Goal: Information Seeking & Learning: Learn about a topic

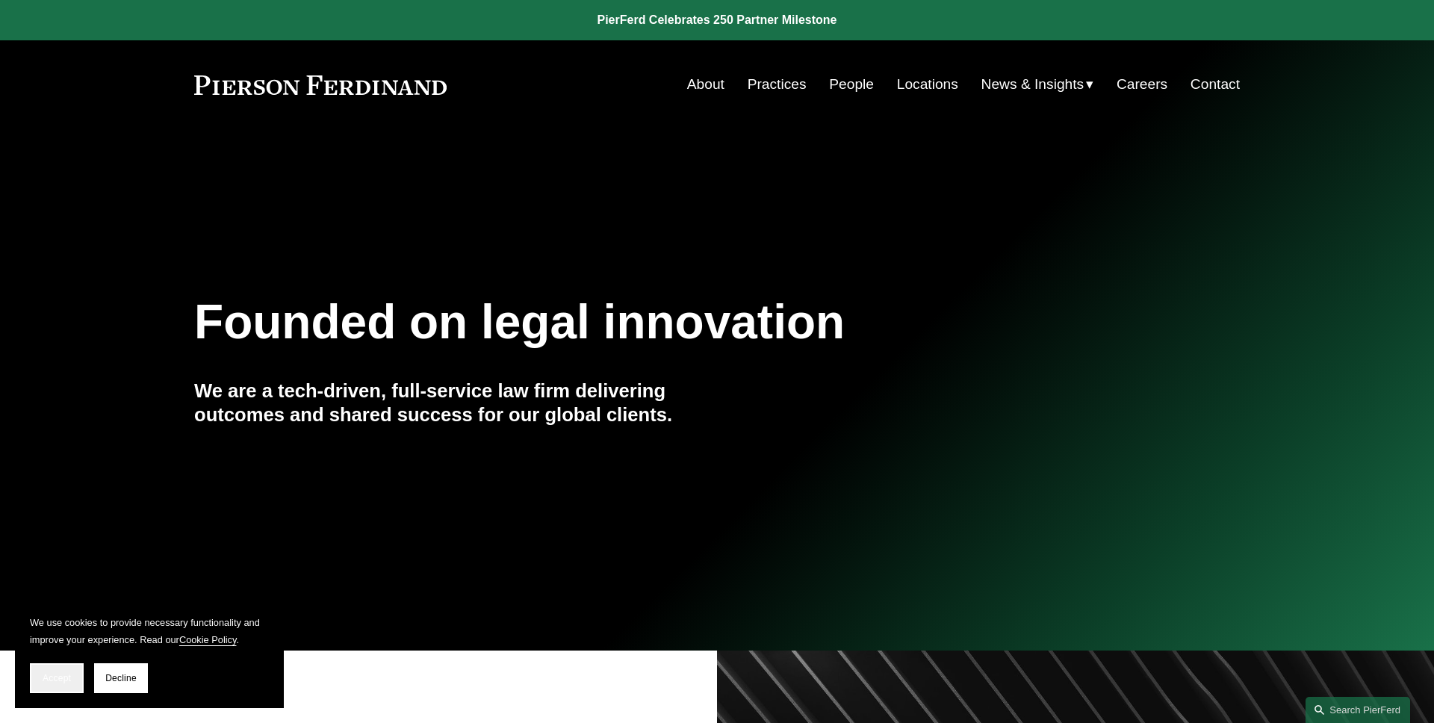
click at [58, 682] on span "Accept" at bounding box center [57, 678] width 28 height 10
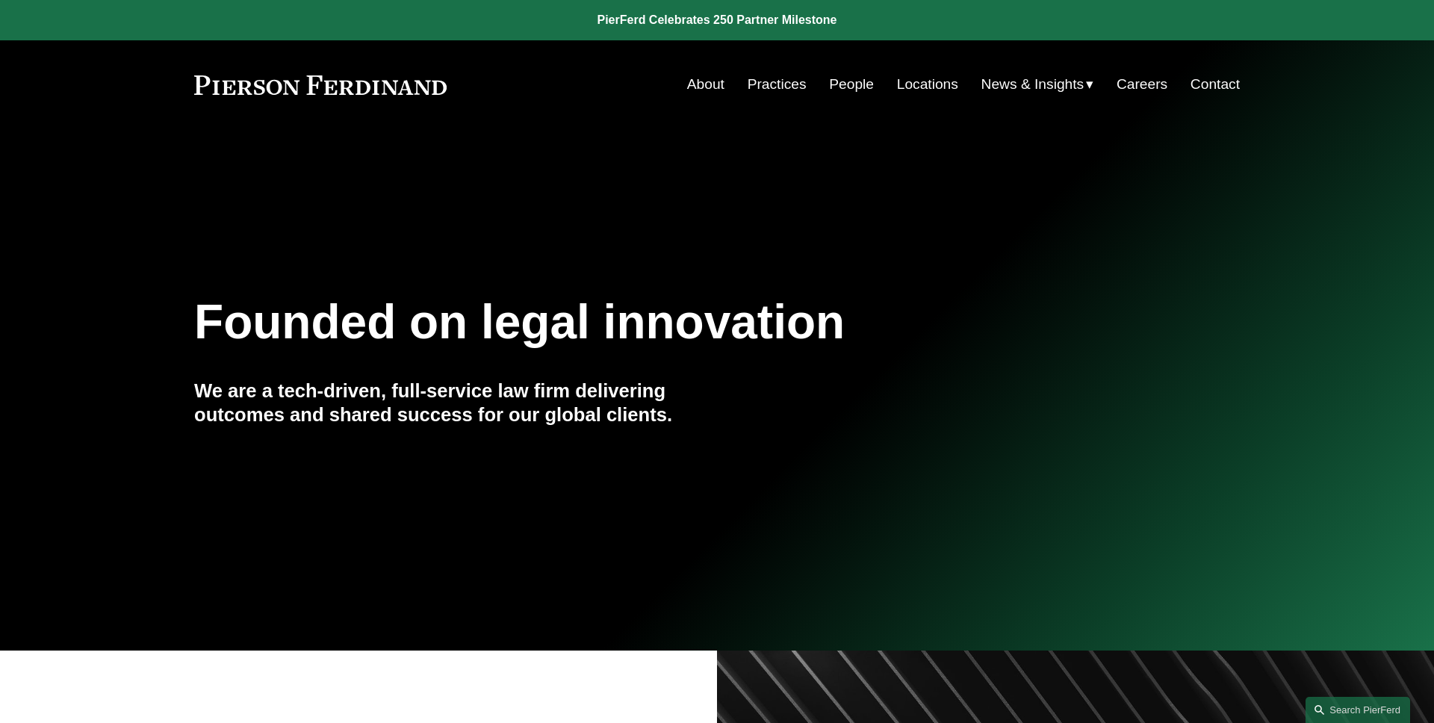
click at [854, 95] on link "People" at bounding box center [851, 84] width 45 height 28
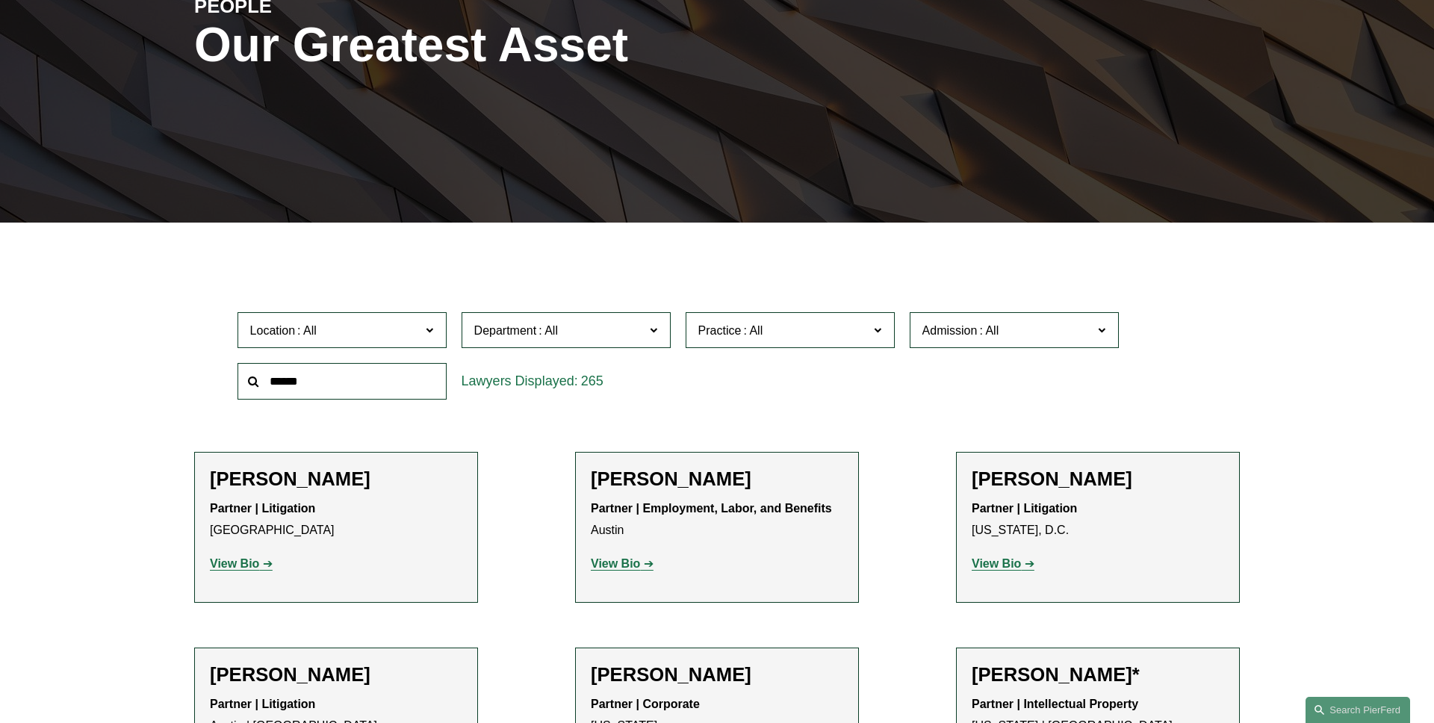
scroll to position [270, 0]
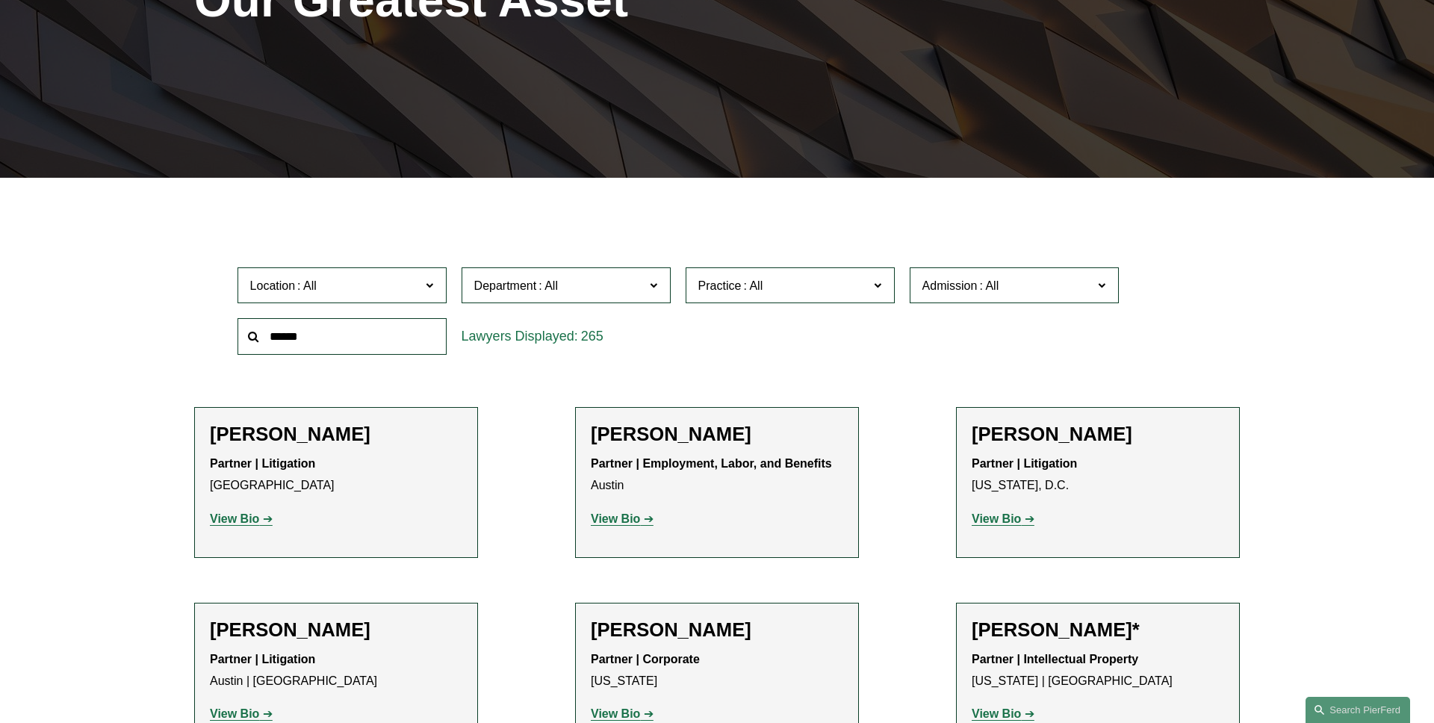
click at [810, 299] on label "Practice" at bounding box center [790, 285] width 209 height 37
click at [0, 0] on link "Emerging Companies" at bounding box center [0, 0] width 0 height 0
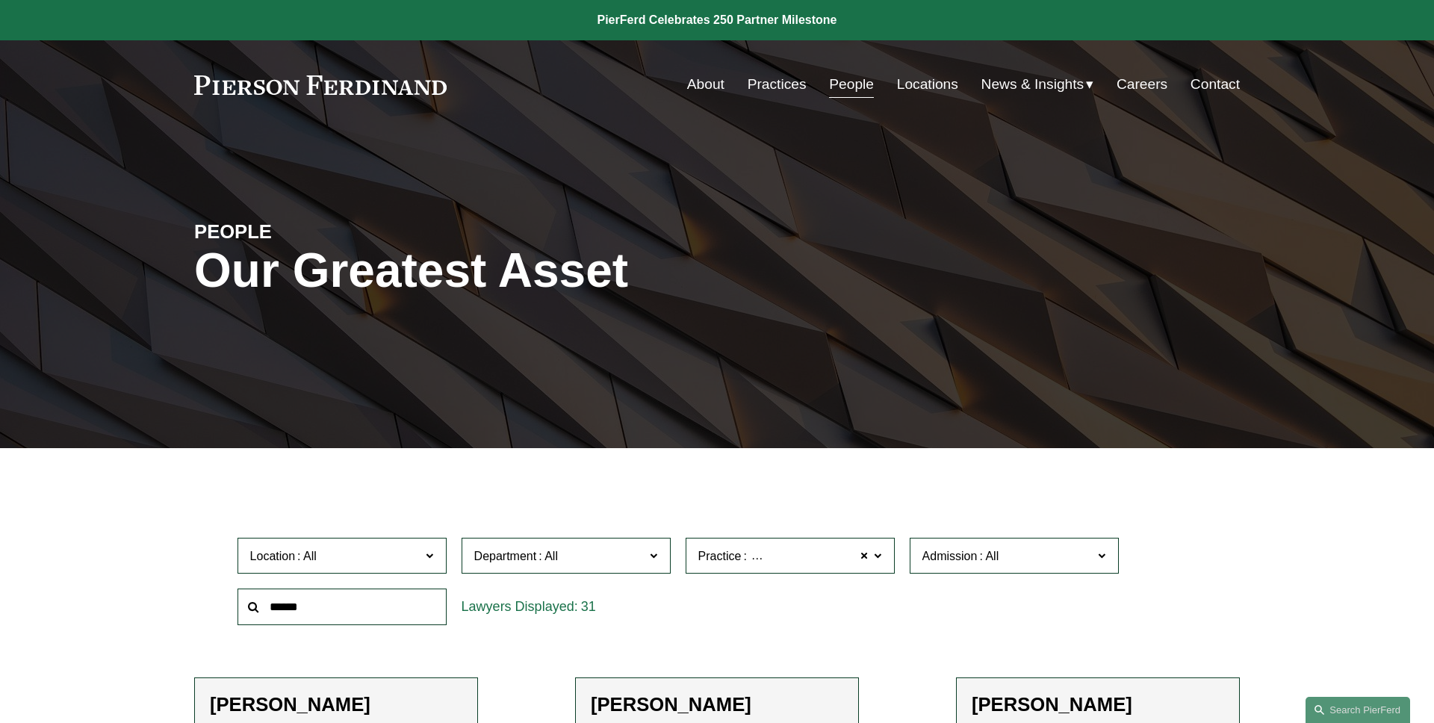
click at [605, 234] on div "PEOPLE Our Greatest Asset" at bounding box center [717, 288] width 1434 height 225
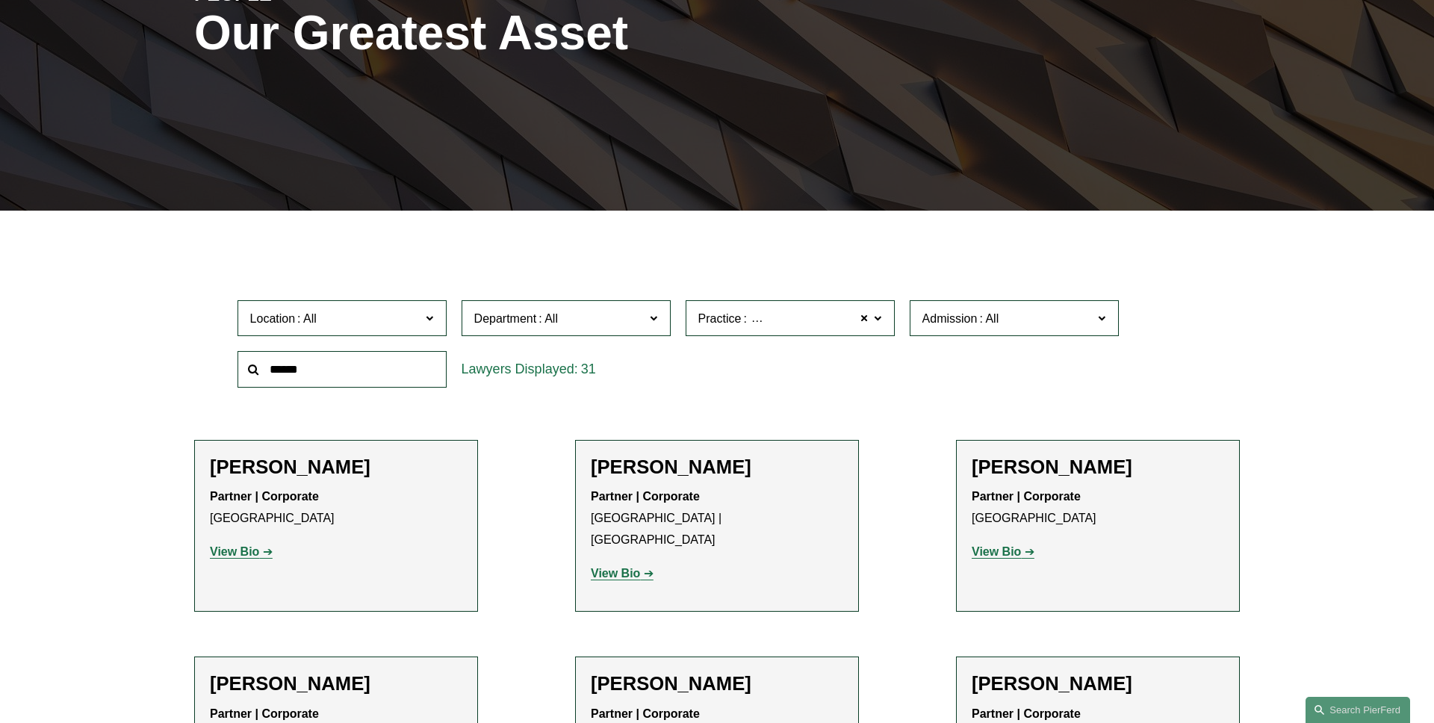
scroll to position [273, 0]
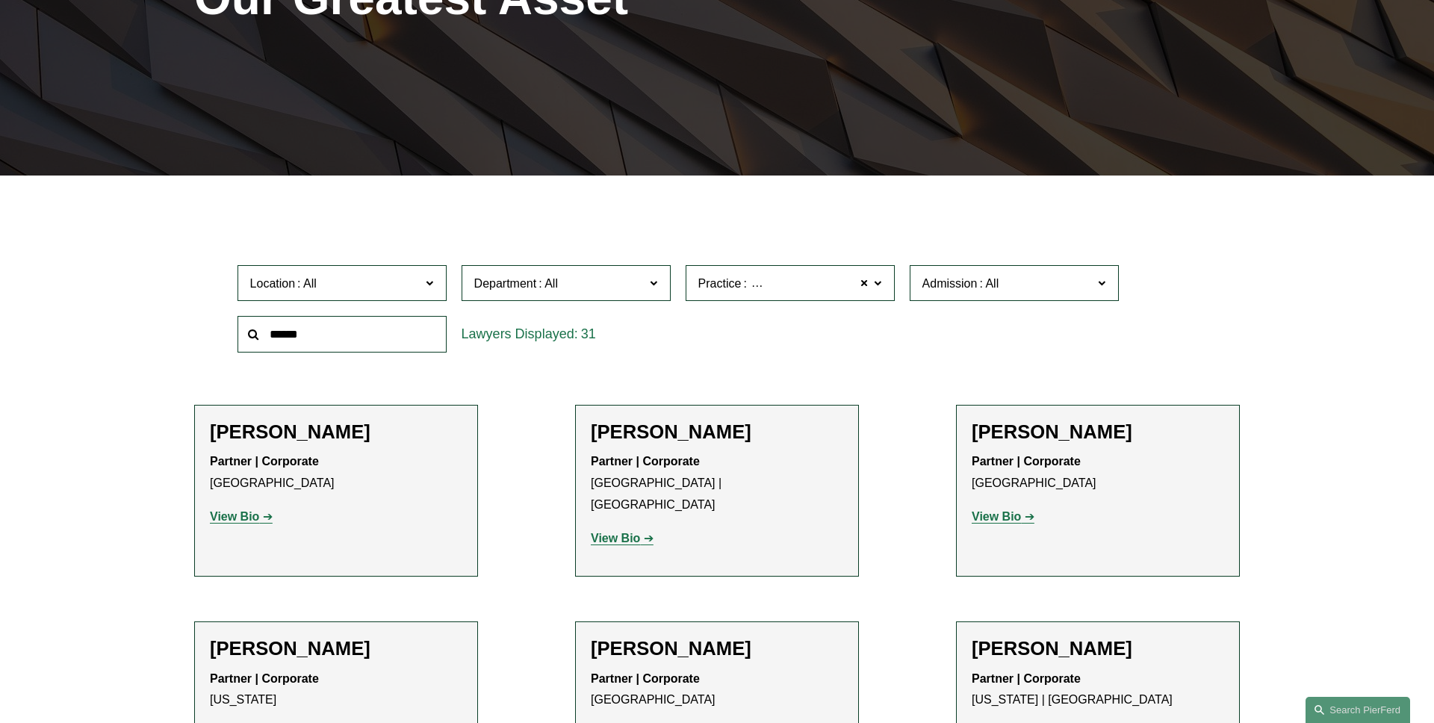
click at [881, 292] on label "Practice Emerging Companies" at bounding box center [790, 283] width 209 height 37
click at [0, 0] on link "Private Equity and Venture Capital" at bounding box center [0, 0] width 0 height 0
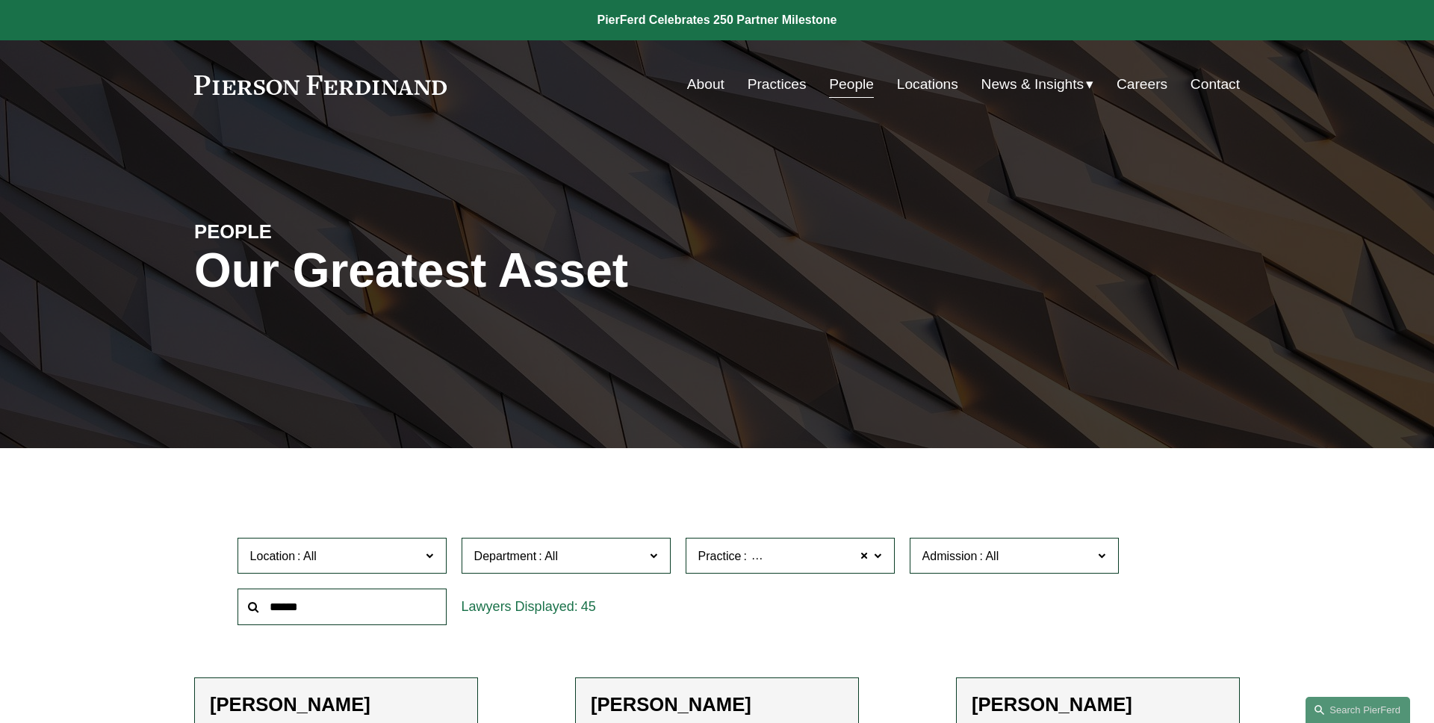
click at [771, 90] on link "Practices" at bounding box center [777, 84] width 59 height 28
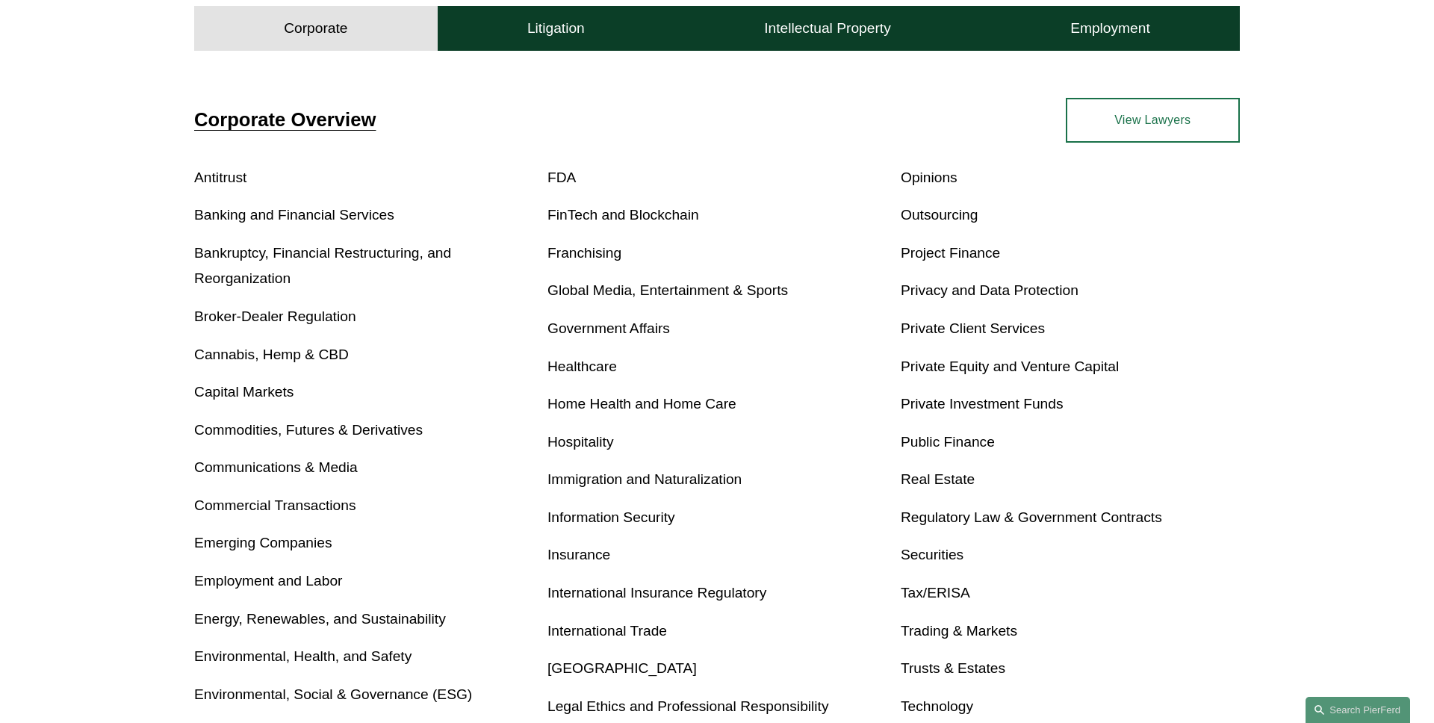
scroll to position [580, 0]
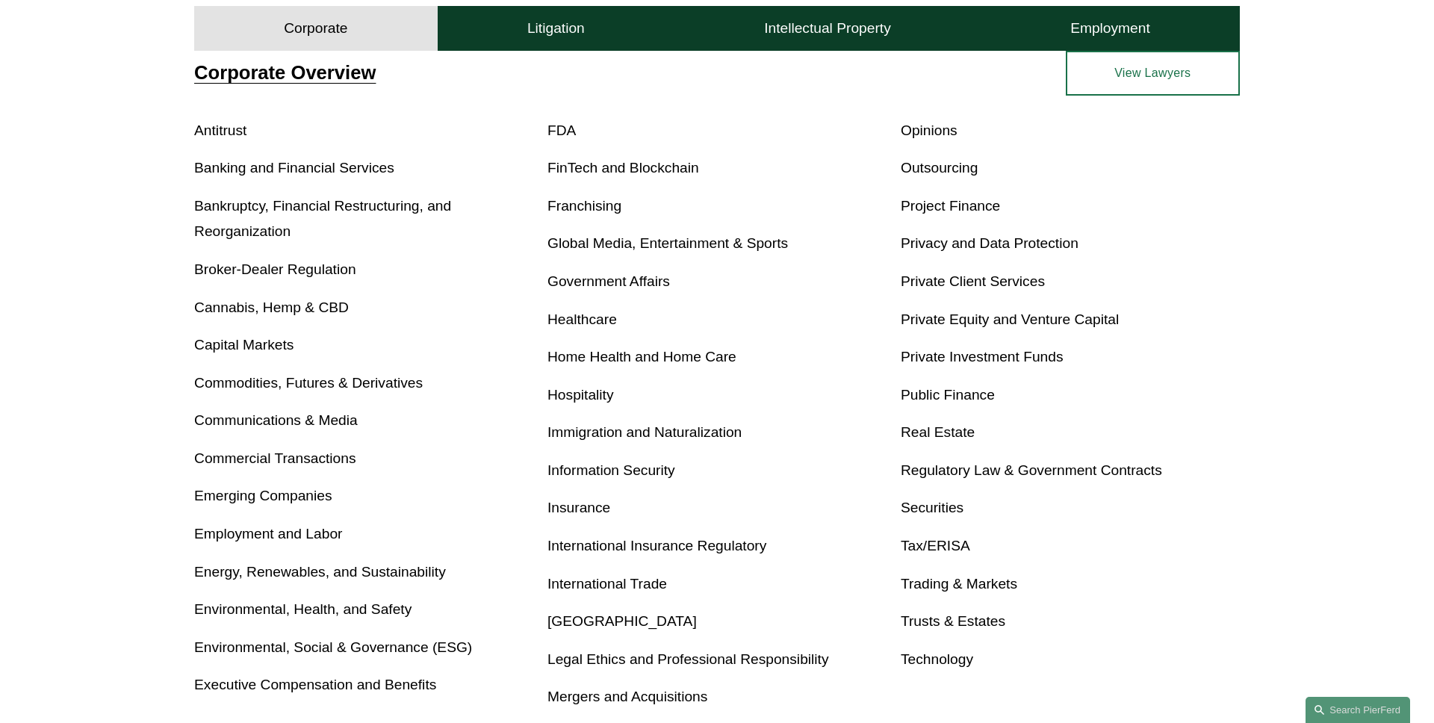
click at [298, 500] on link "Emerging Companies" at bounding box center [263, 496] width 138 height 16
click at [1004, 313] on link "Private Equity and Venture Capital" at bounding box center [1010, 319] width 218 height 16
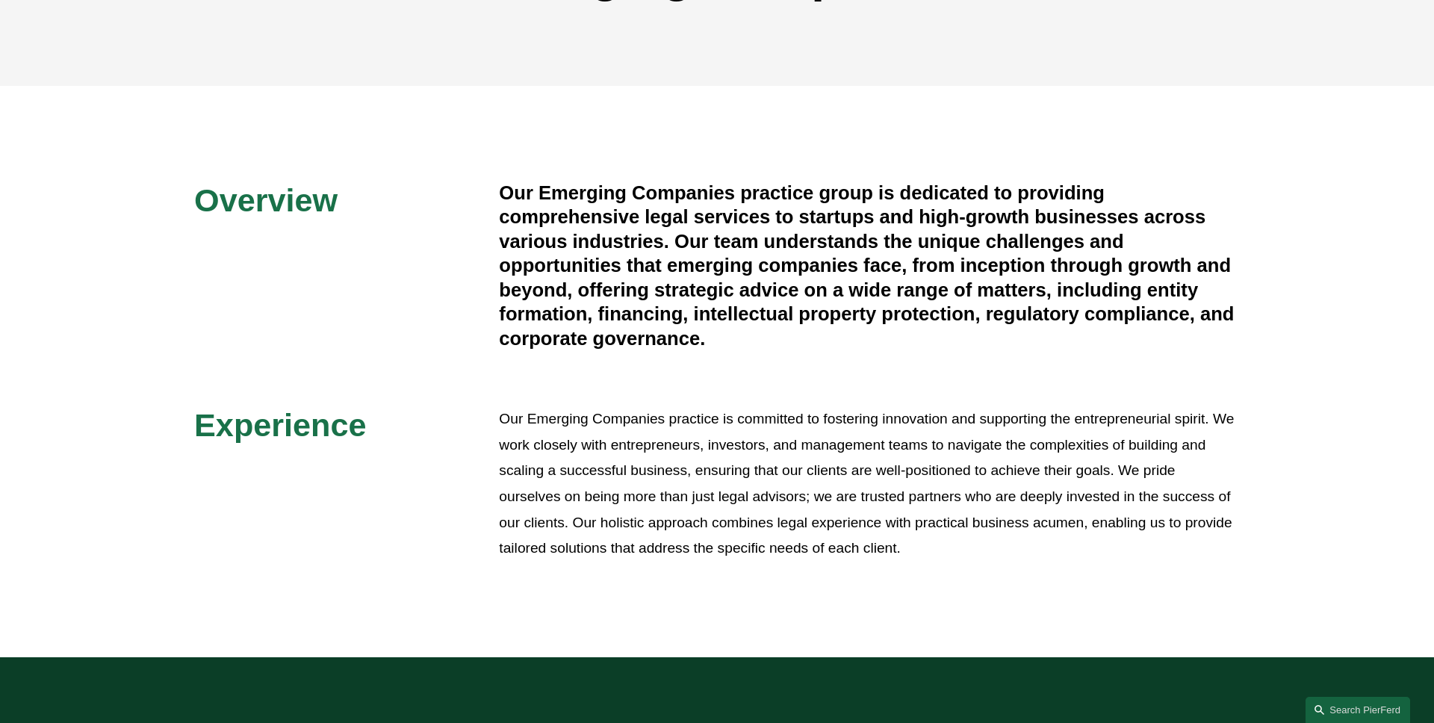
scroll to position [184, 0]
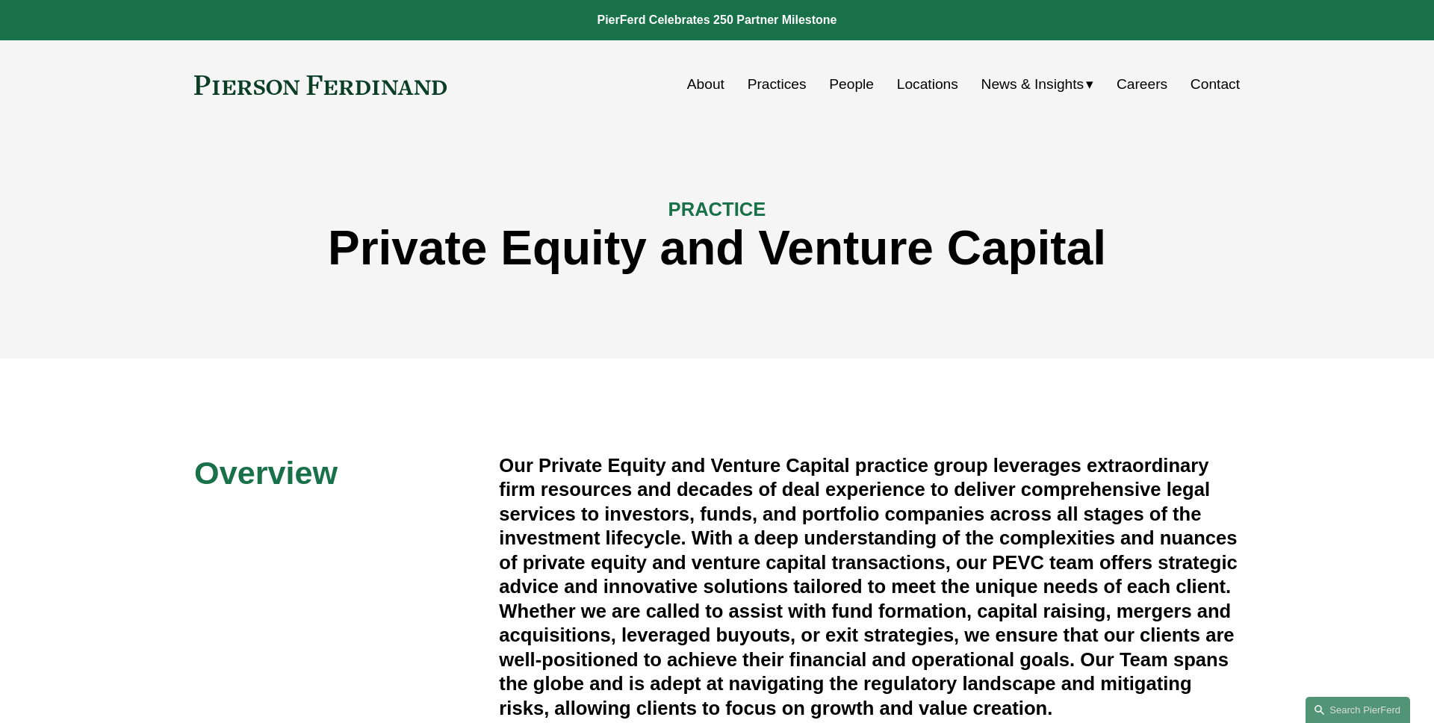
click at [104, 235] on div "PRACTICE Private Equity and Venture Capital" at bounding box center [717, 243] width 1434 height 135
